Goal: Task Accomplishment & Management: Complete application form

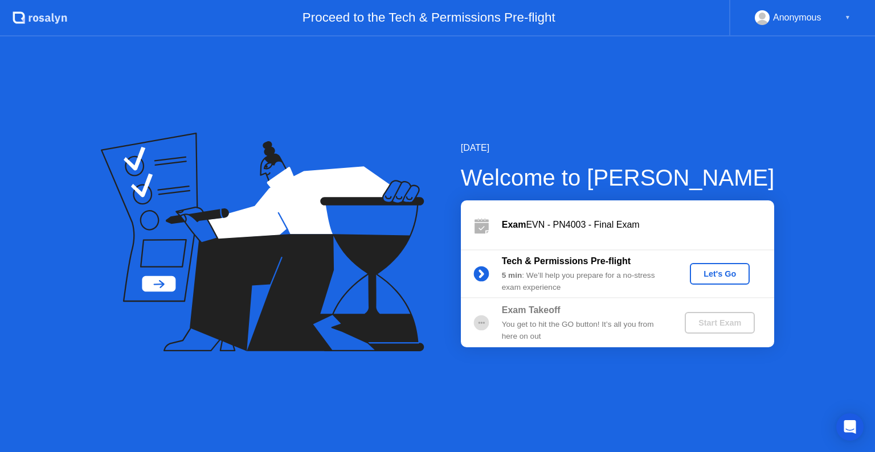
click at [714, 277] on div "Let's Go" at bounding box center [719, 273] width 51 height 9
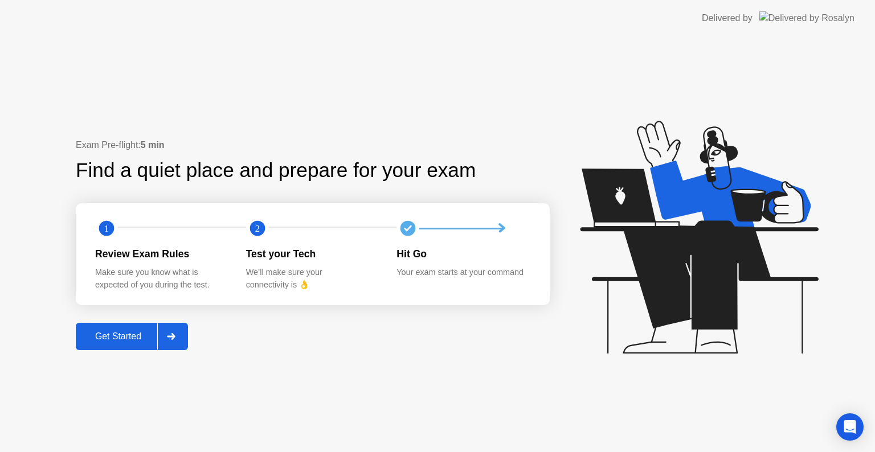
click at [178, 346] on div at bounding box center [170, 337] width 27 height 26
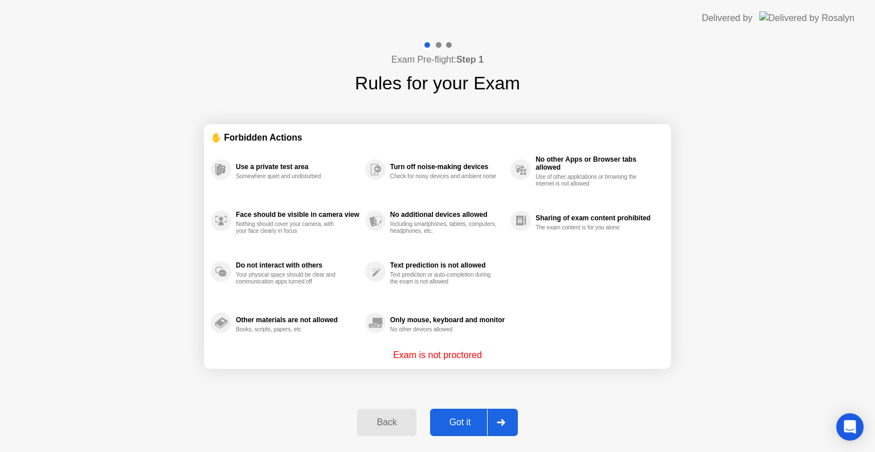
click at [500, 424] on icon at bounding box center [501, 422] width 9 height 7
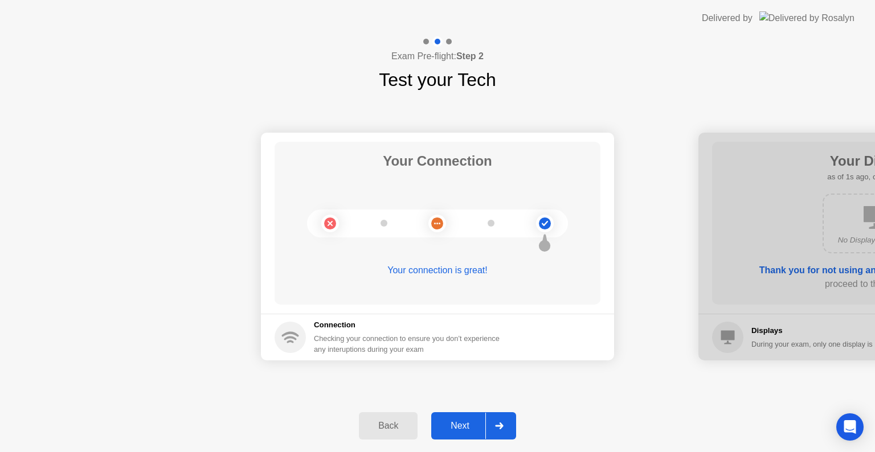
click at [500, 424] on icon at bounding box center [499, 426] width 9 height 7
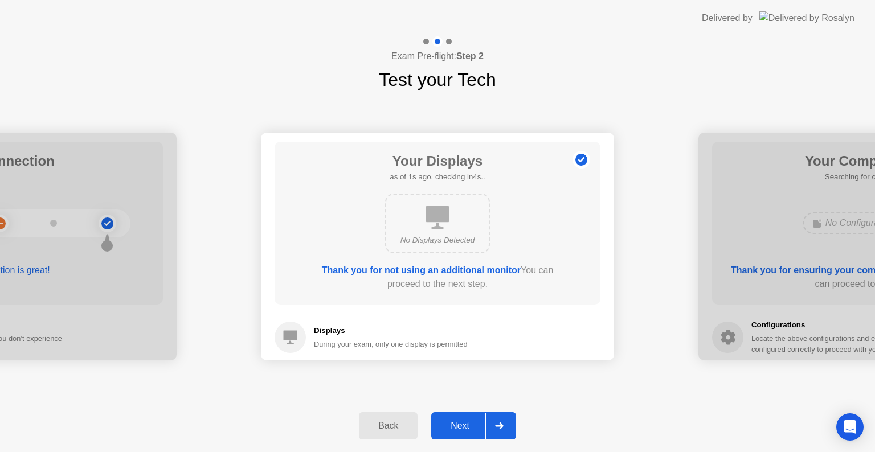
click at [500, 424] on icon at bounding box center [499, 426] width 9 height 7
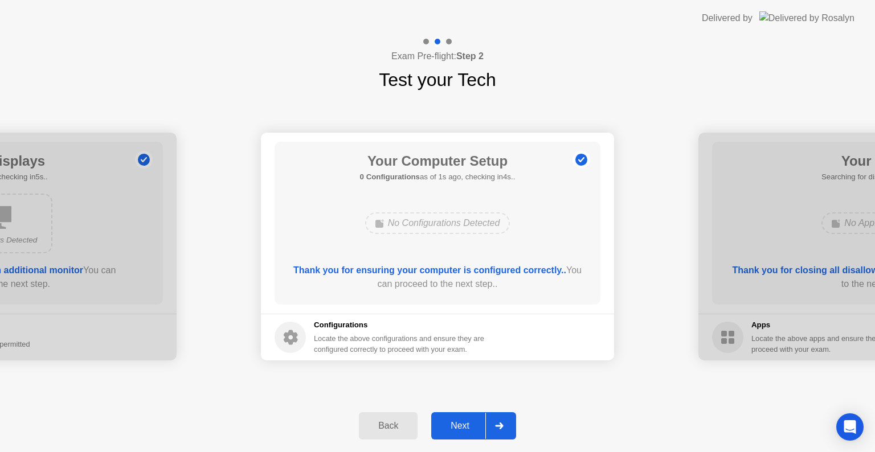
click at [451, 412] on button "Next" at bounding box center [473, 425] width 85 height 27
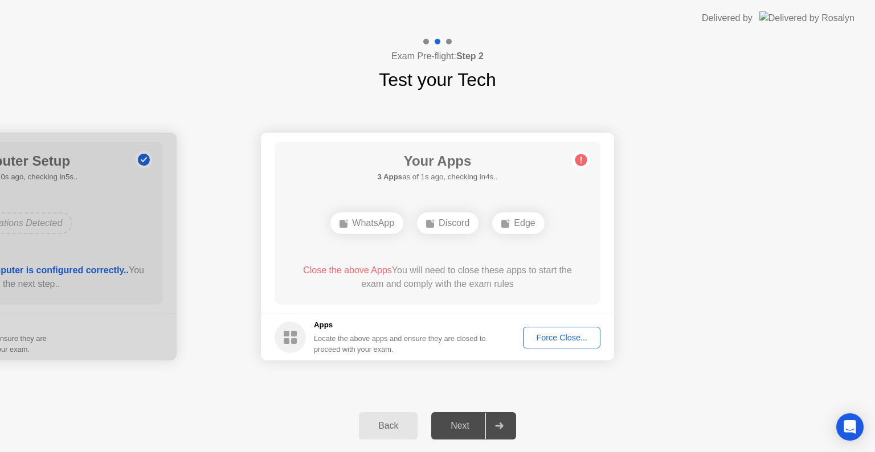
click at [567, 344] on button "Force Close..." at bounding box center [561, 338] width 77 height 22
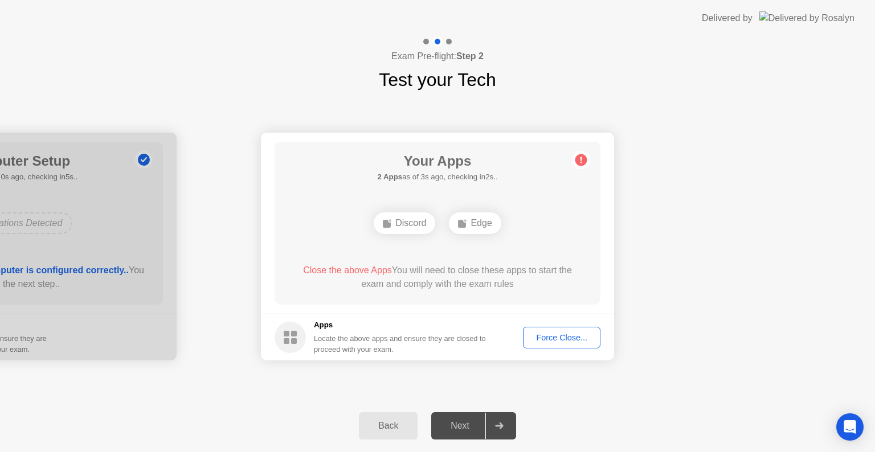
click at [573, 340] on div "Force Close..." at bounding box center [562, 337] width 70 height 9
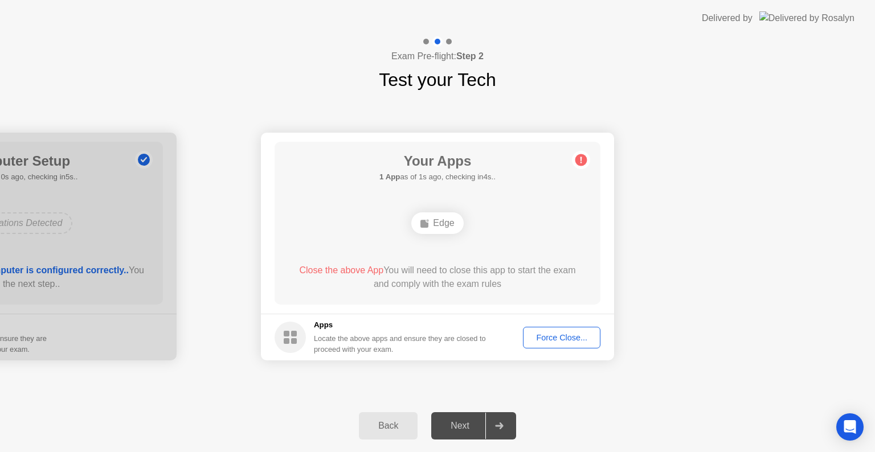
click at [566, 345] on button "Force Close..." at bounding box center [561, 338] width 77 height 22
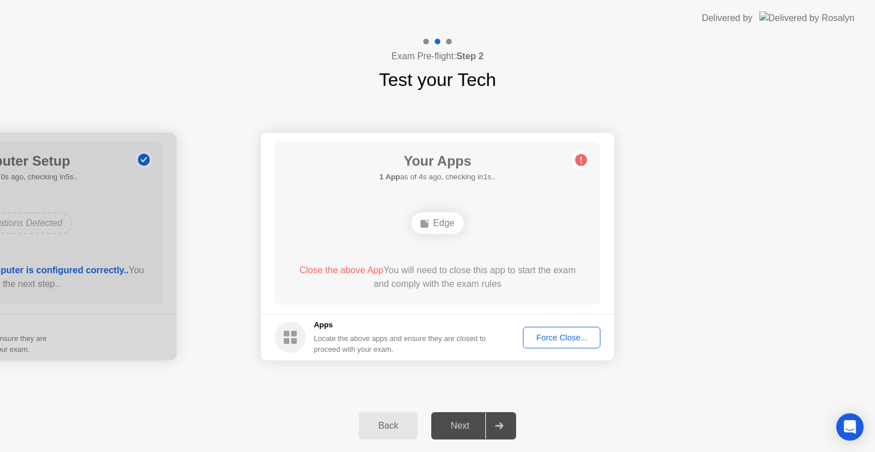
click at [559, 344] on button "Force Close..." at bounding box center [561, 338] width 77 height 22
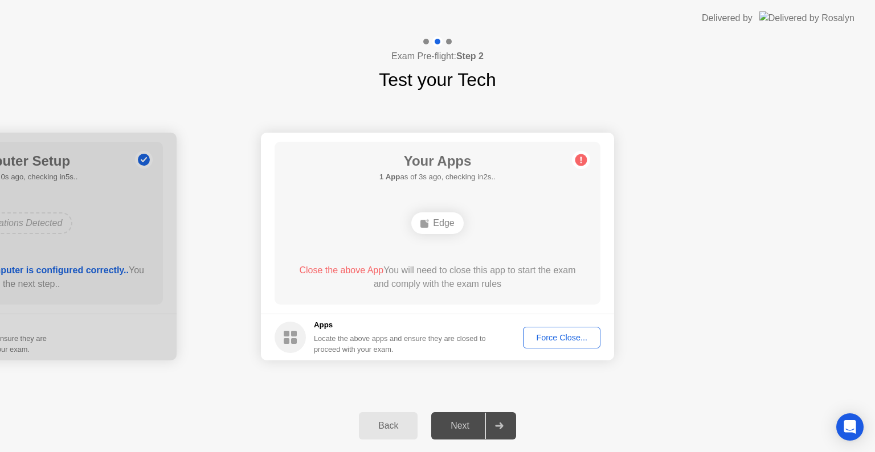
click at [577, 333] on div "Force Close..." at bounding box center [562, 337] width 70 height 9
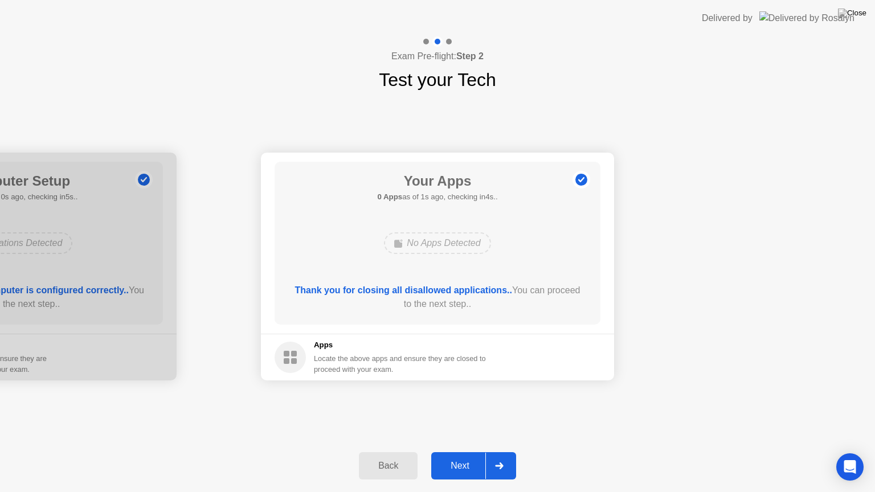
click at [471, 452] on button "Next" at bounding box center [473, 465] width 85 height 27
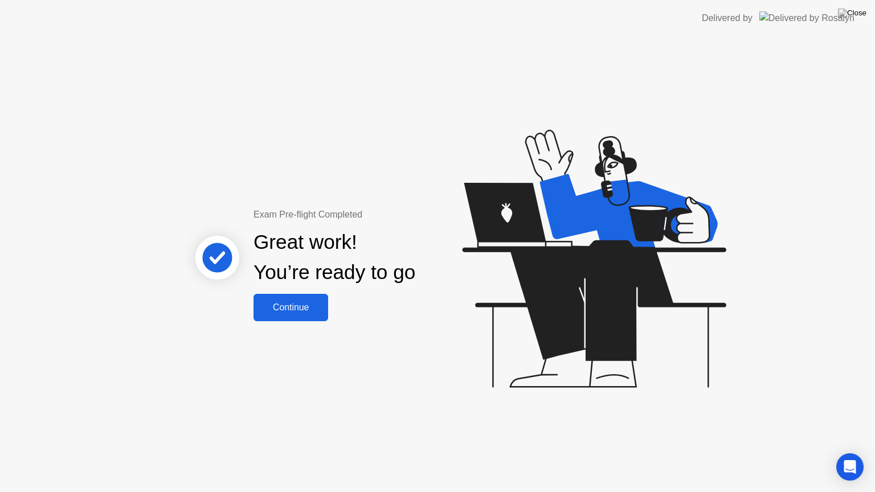
click at [283, 313] on div "Continue" at bounding box center [291, 308] width 68 height 10
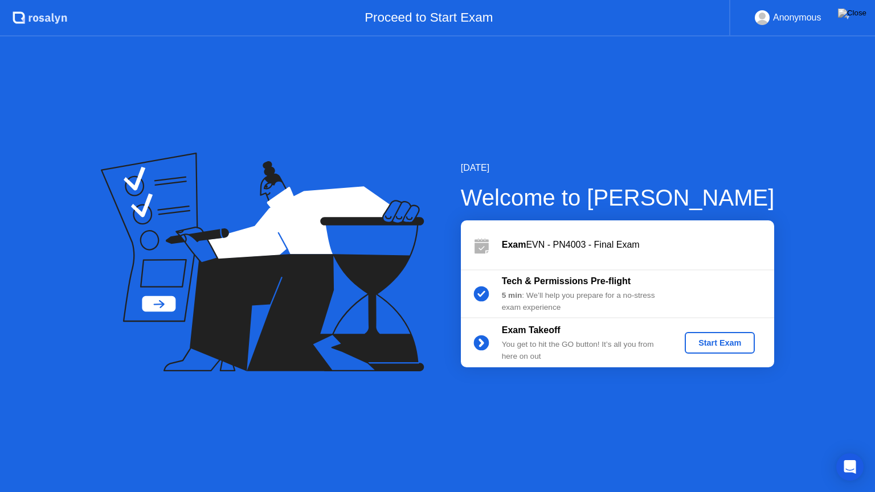
click at [719, 338] on div "Start Exam" at bounding box center [719, 342] width 61 height 9
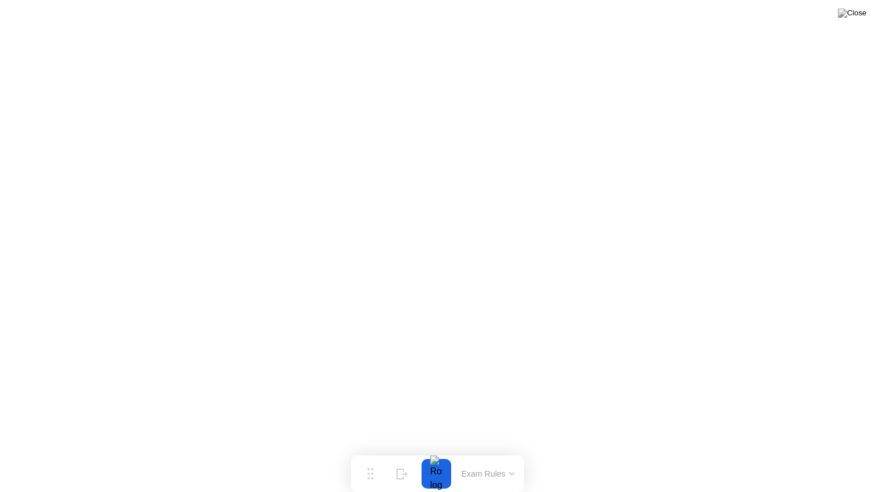
click at [855, 21] on button at bounding box center [852, 13] width 34 height 15
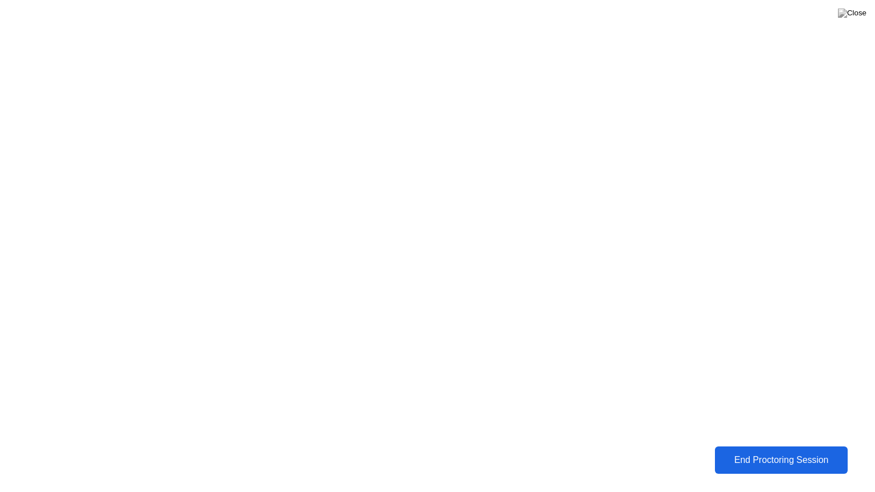
click at [719, 452] on div "End Proctoring Session" at bounding box center [781, 460] width 126 height 10
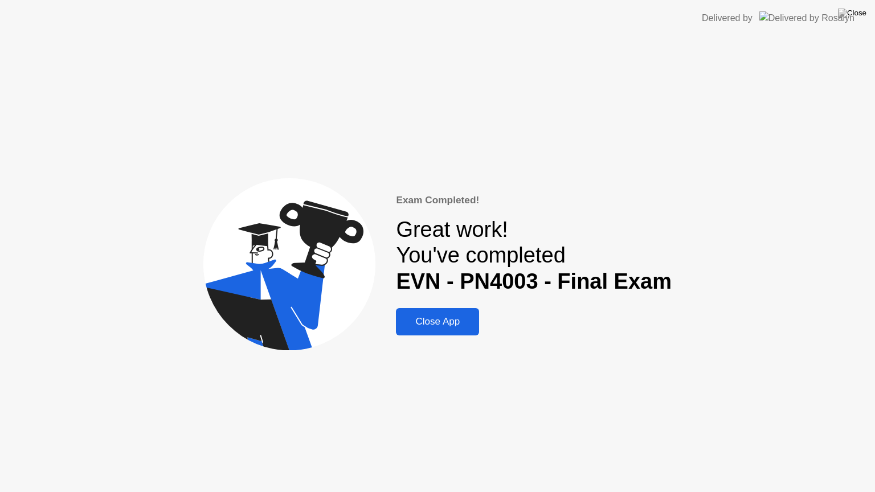
click at [416, 316] on div "Close App" at bounding box center [437, 321] width 76 height 11
